Goal: Use online tool/utility: Utilize a website feature to perform a specific function

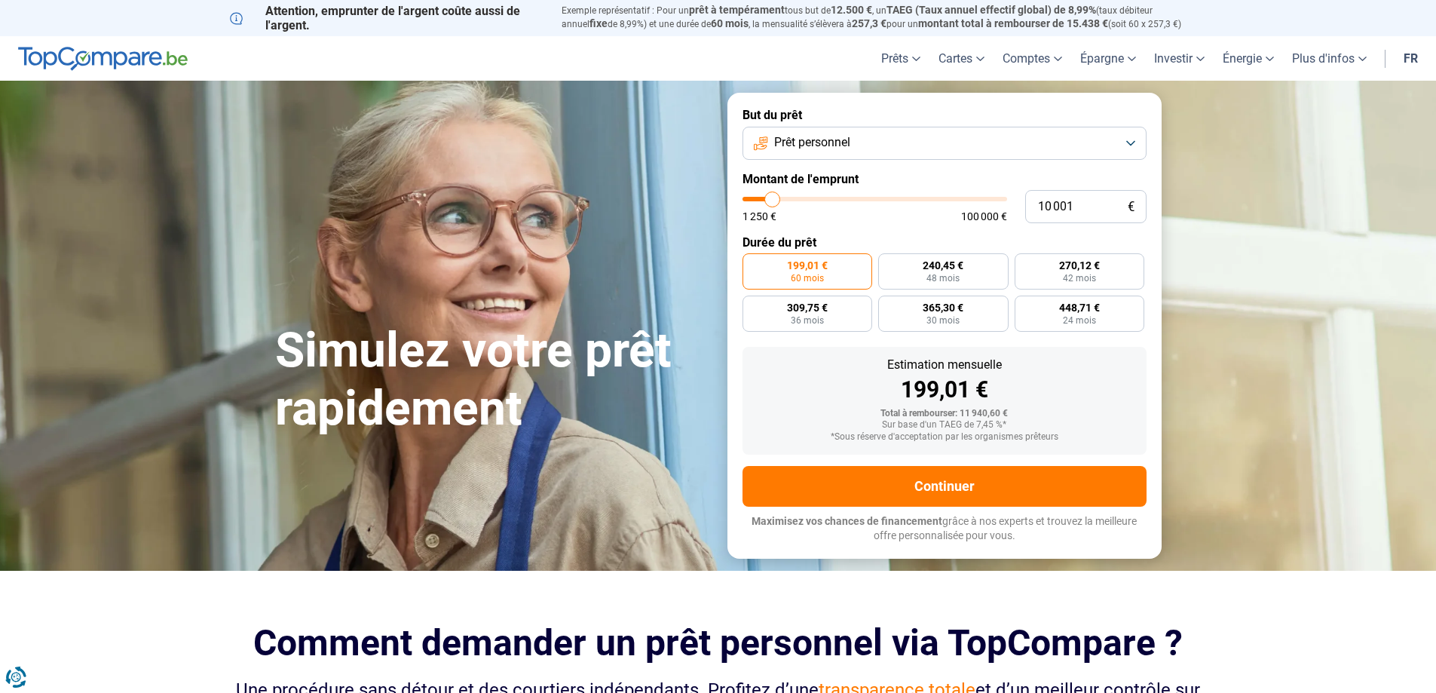
click at [772, 197] on input "range" at bounding box center [874, 199] width 265 height 5
type input "10000"
radio input "true"
type input "10 250"
type input "10250"
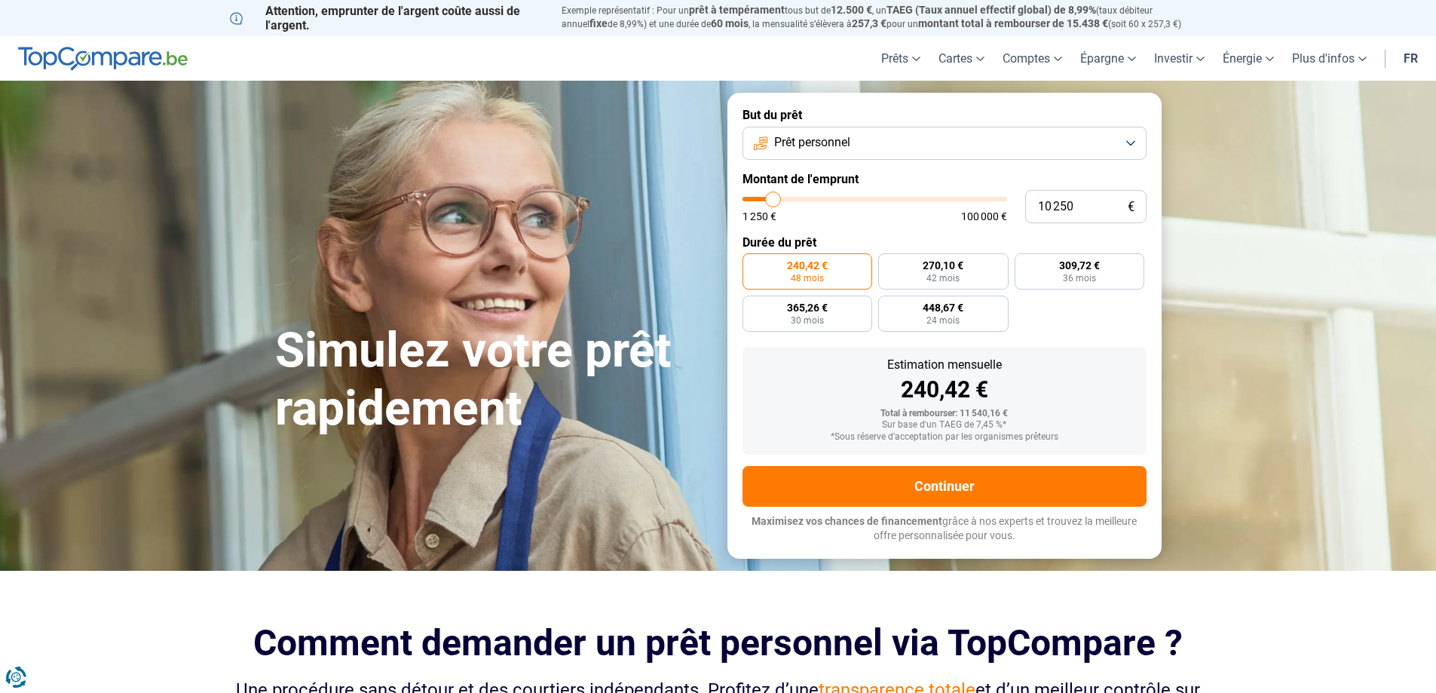
type input "11 750"
type input "11750"
type input "13 000"
type input "13000"
type input "9 500"
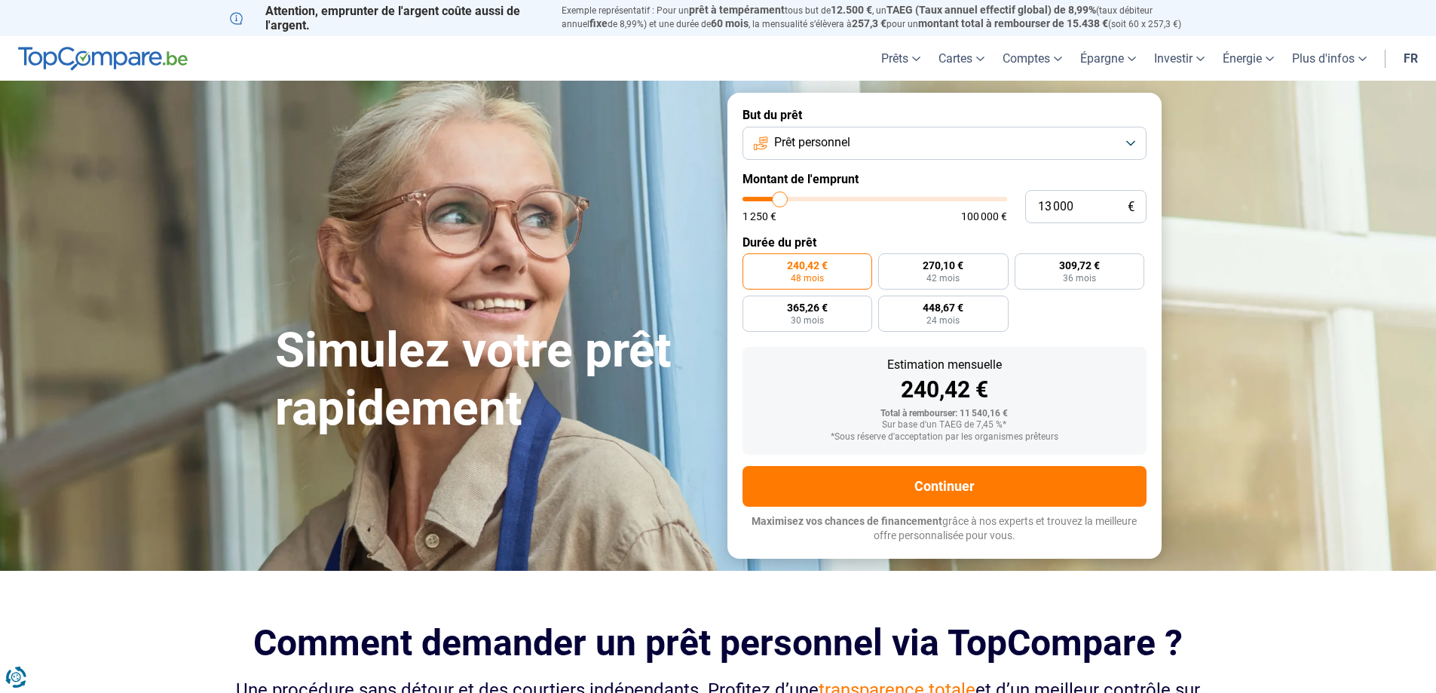
type input "9500"
type input "1 250"
drag, startPoint x: 772, startPoint y: 197, endPoint x: 736, endPoint y: 200, distance: 35.5
type input "1250"
click at [742, 200] on input "range" at bounding box center [874, 199] width 265 height 5
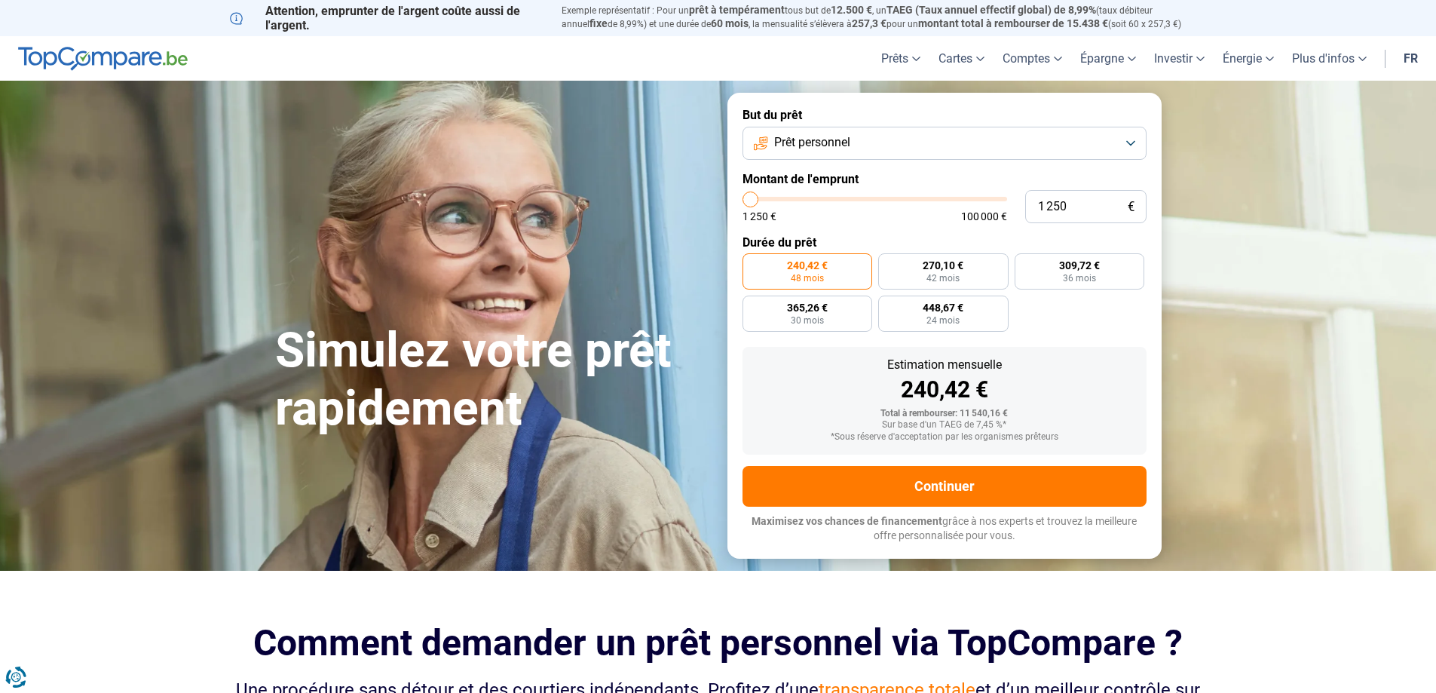
radio input "true"
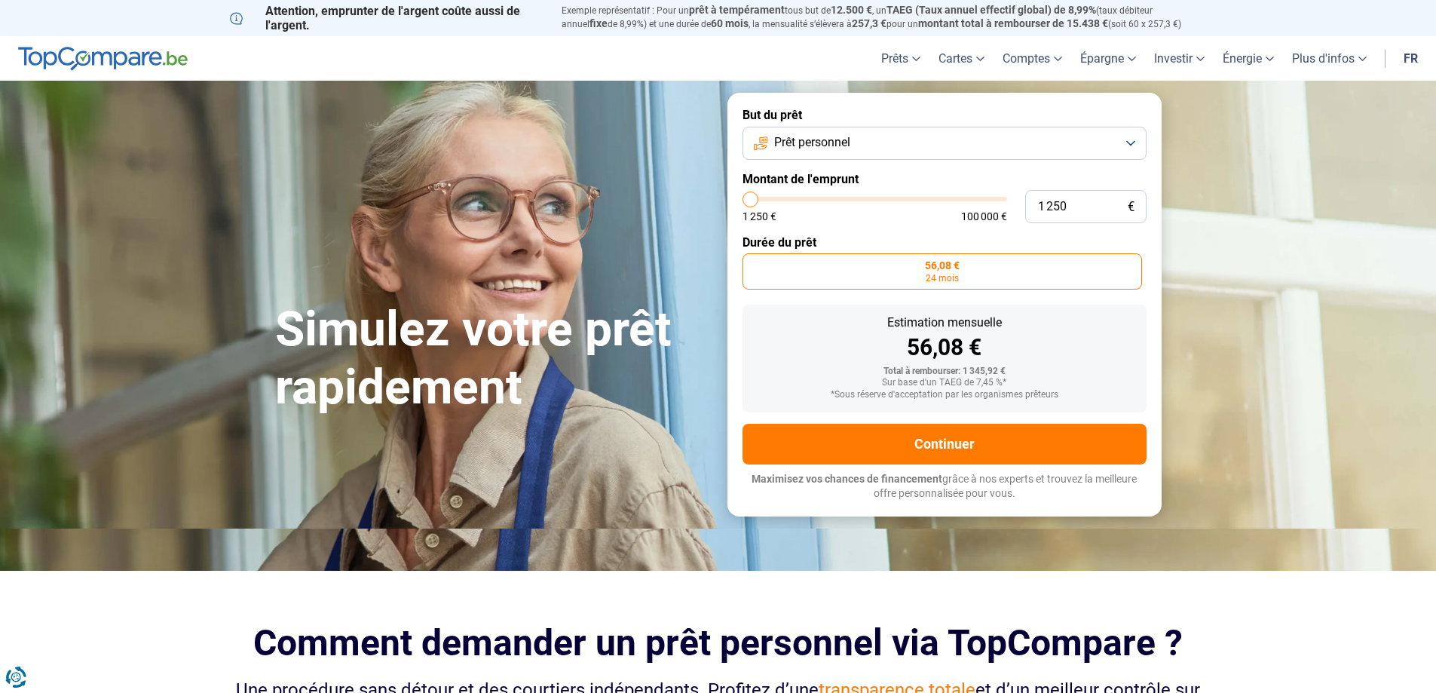
type input "1 500"
type input "1500"
type input "2 000"
type input "2000"
type input "2 250"
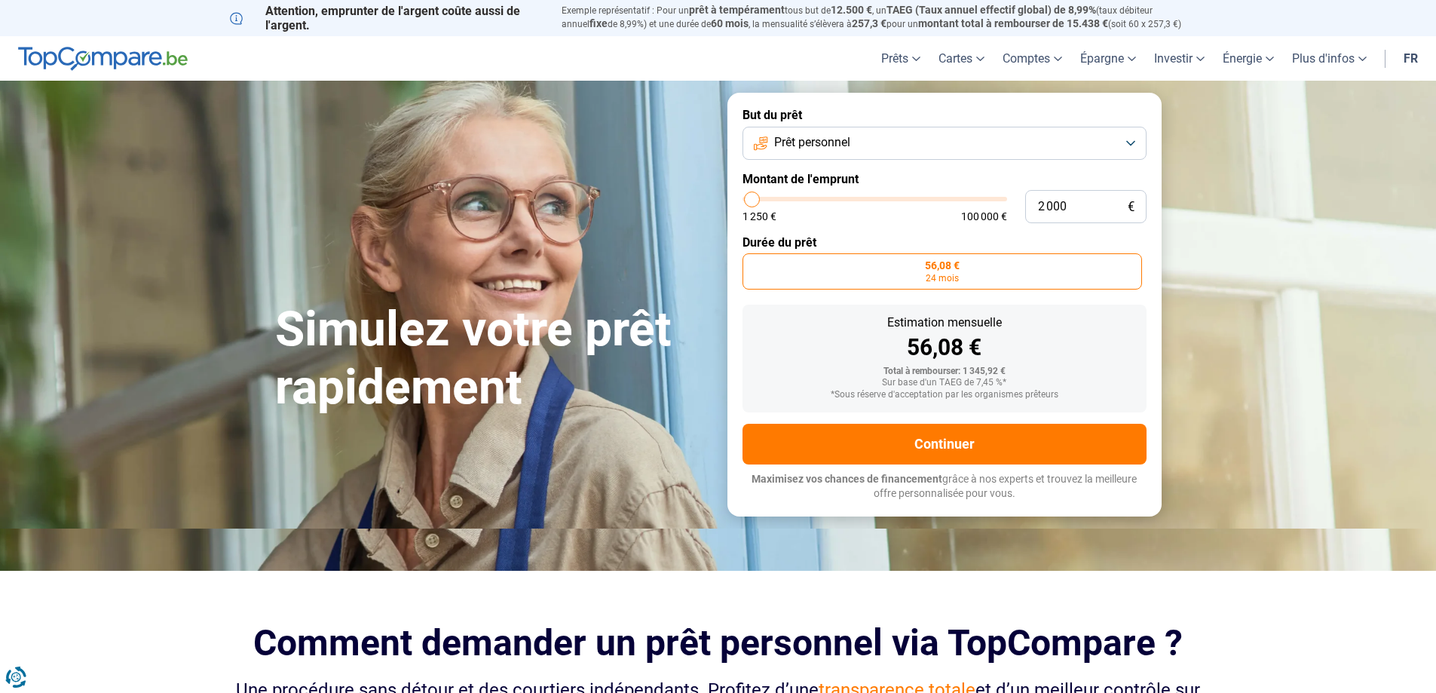
type input "2250"
type input "2 500"
type input "2500"
type input "2 750"
type input "2750"
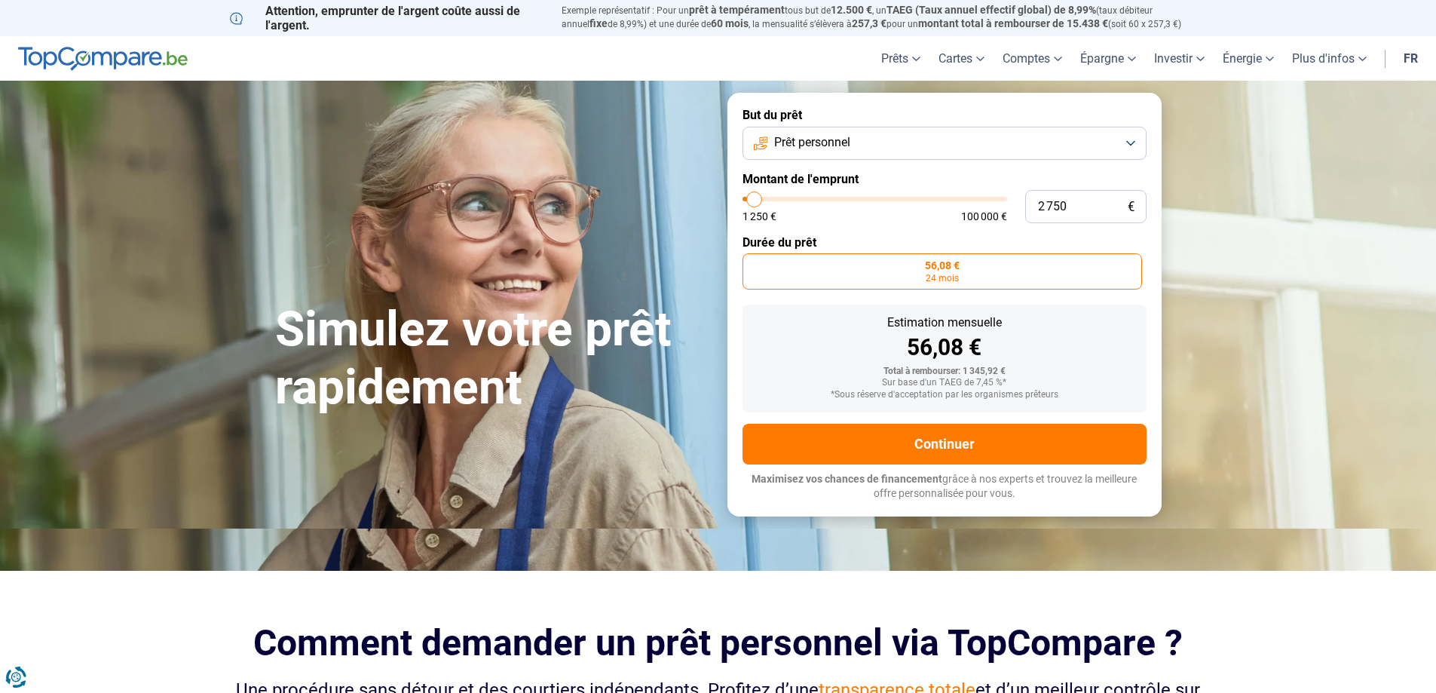
type input "3 000"
type input "3000"
type input "3 500"
type input "3500"
type input "4 000"
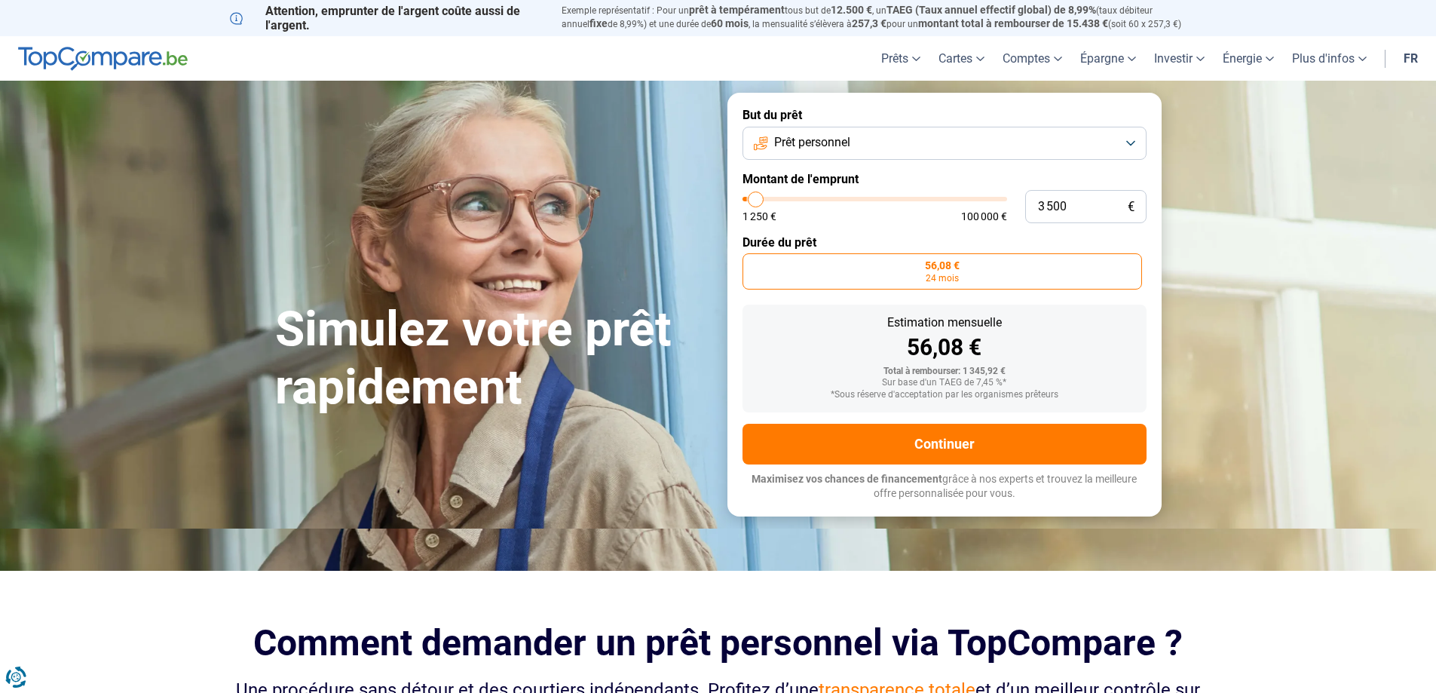
type input "4000"
type input "4 250"
type input "4250"
type input "4 500"
type input "4500"
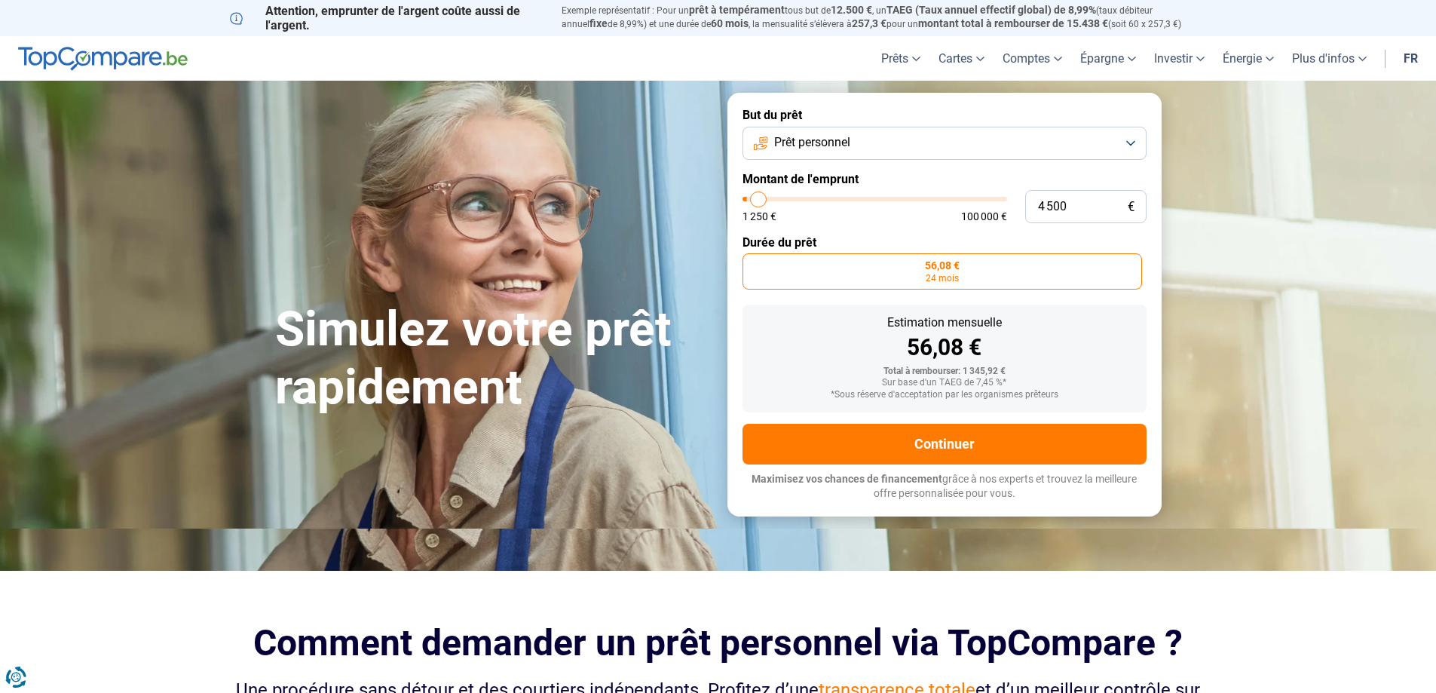
type input "5 000"
type input "5000"
type input "4 500"
type input "4500"
type input "4 000"
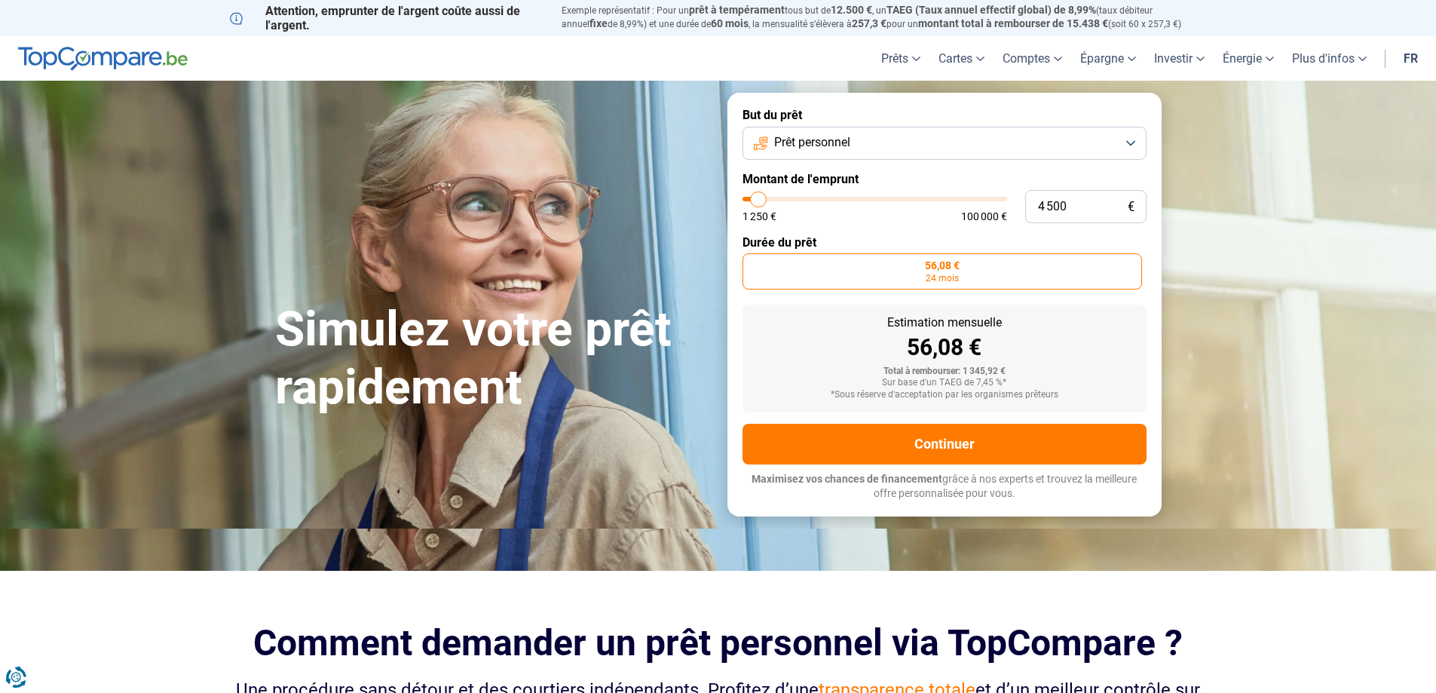
type input "4000"
type input "3 750"
type input "3750"
type input "3 500"
type input "3500"
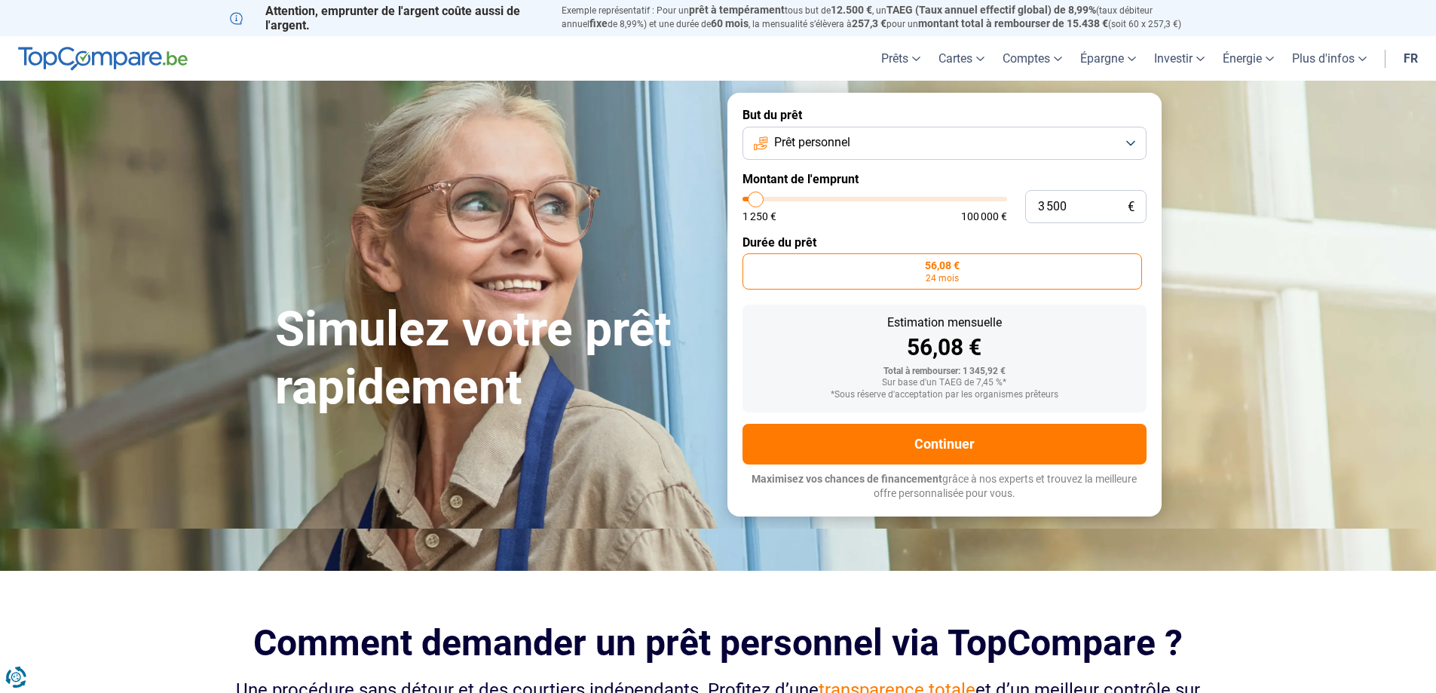
type input "3 000"
type input "3000"
type input "2 750"
type input "2750"
type input "2 500"
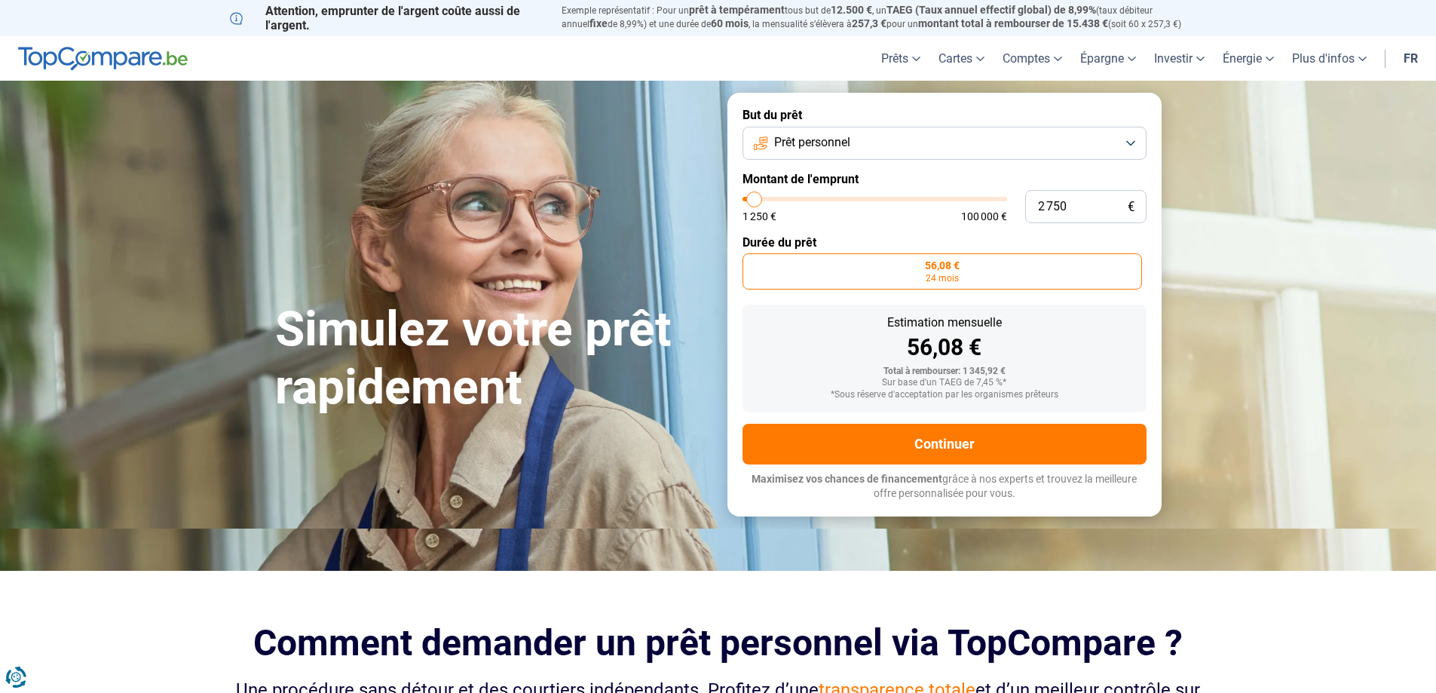
type input "2500"
type input "2 250"
type input "2250"
type input "2 000"
type input "2000"
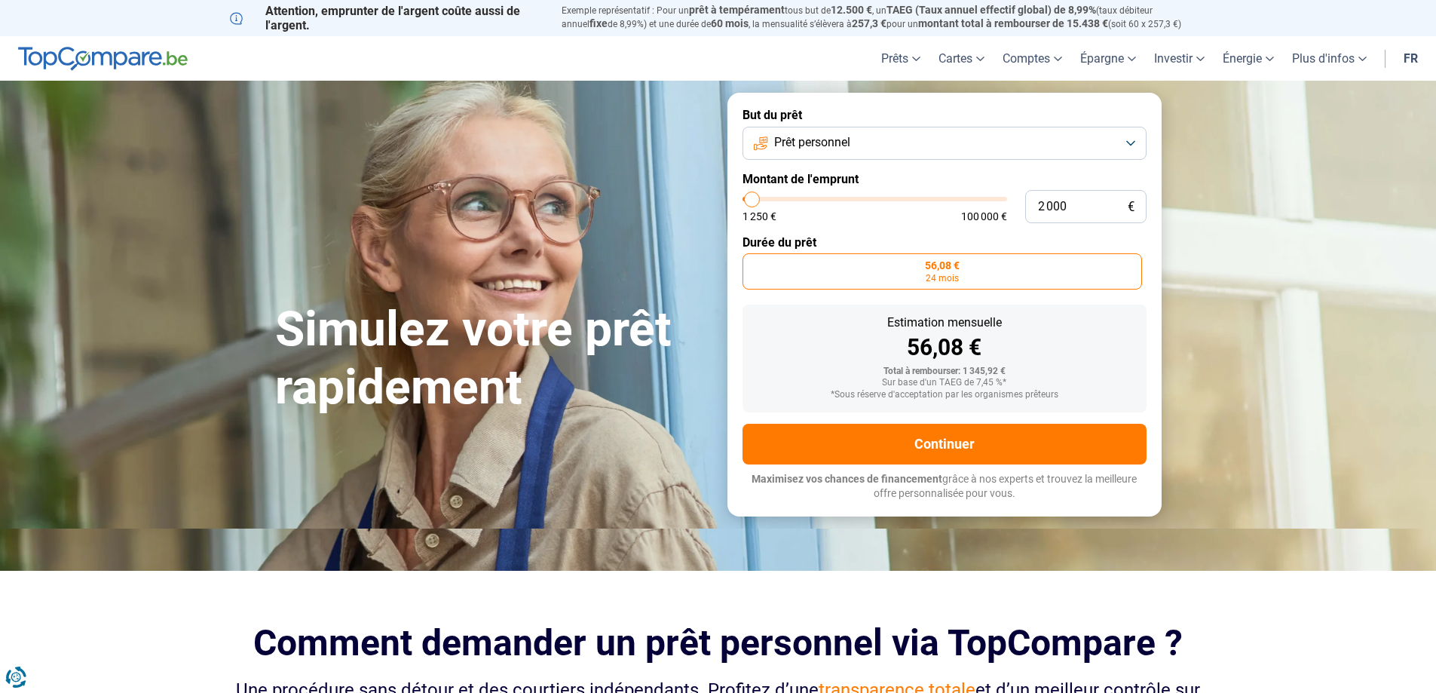
click at [752, 201] on input "range" at bounding box center [874, 199] width 265 height 5
click at [1128, 145] on button "Prêt personnel" at bounding box center [944, 143] width 404 height 33
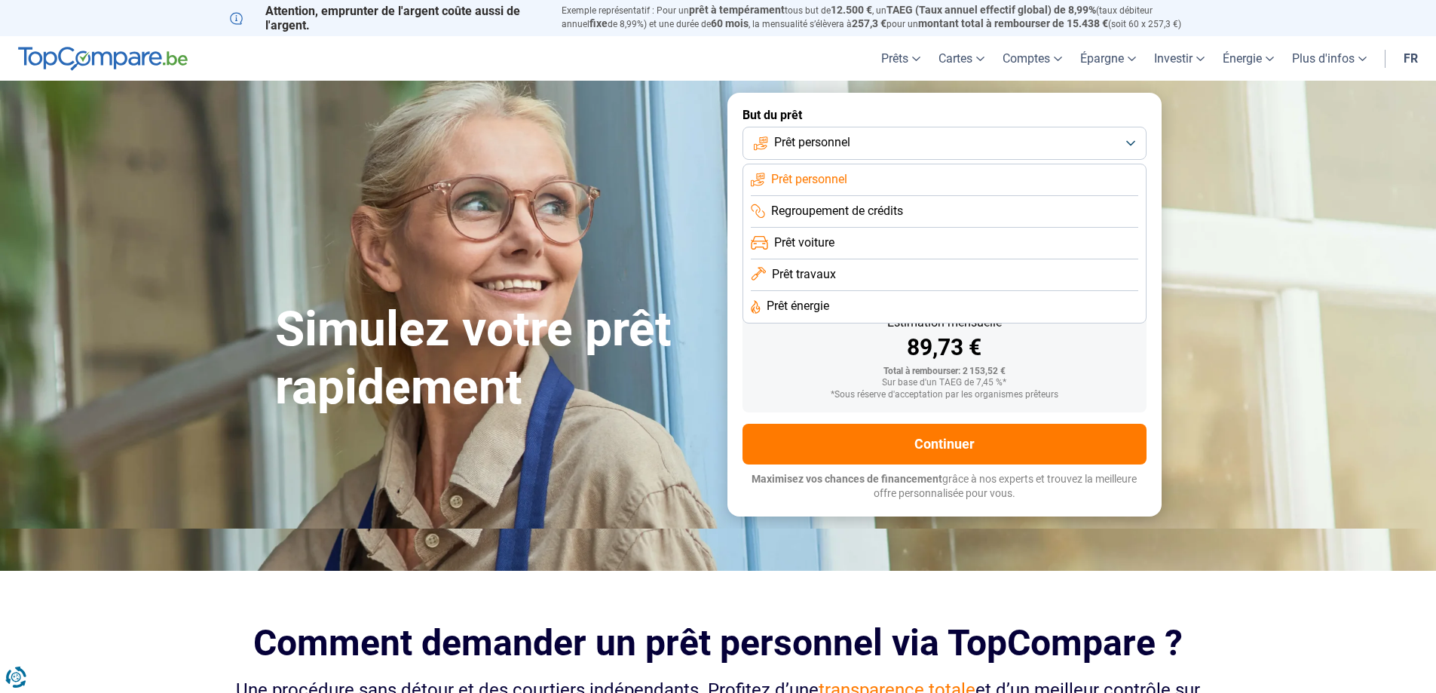
click at [1023, 104] on form "But du prêt Prêt personnel Prêt personnel Regroupement de crédits Prêt voiture …" at bounding box center [944, 304] width 434 height 423
